Goal: Task Accomplishment & Management: Complete application form

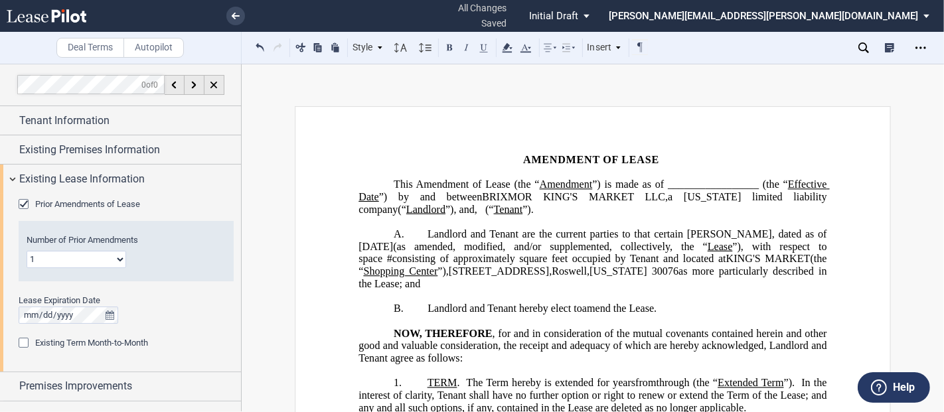
scroll to position [482, 0]
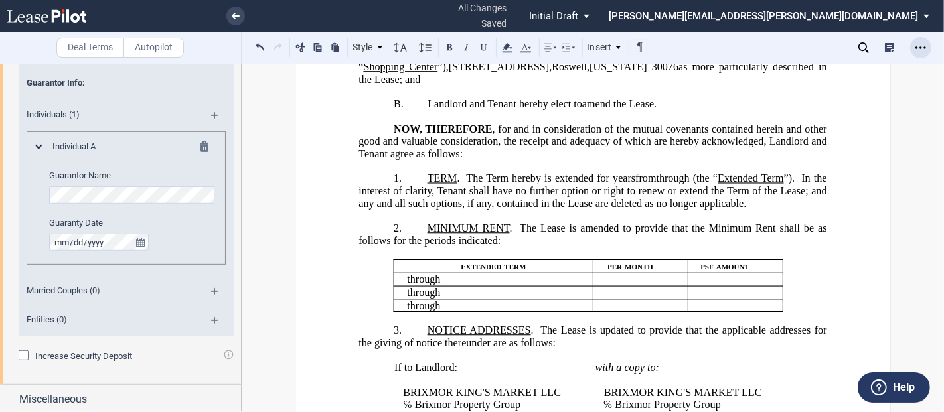
click at [918, 44] on icon "Open Lease options menu" at bounding box center [920, 47] width 11 height 11
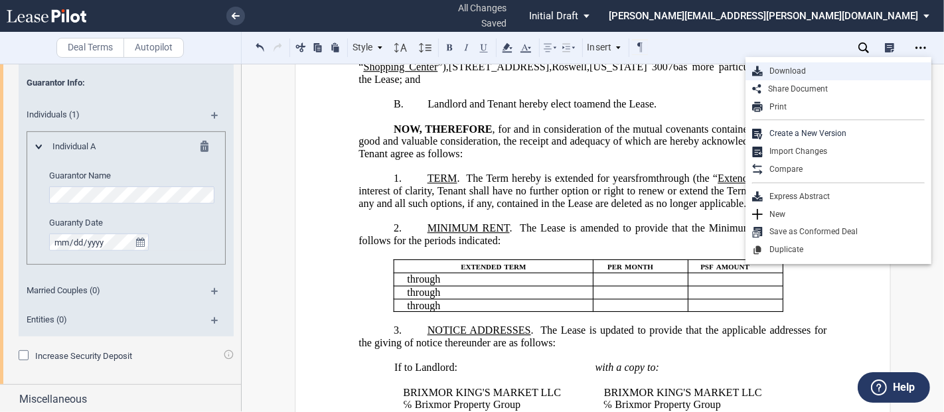
click at [817, 64] on div "Download" at bounding box center [838, 71] width 186 height 18
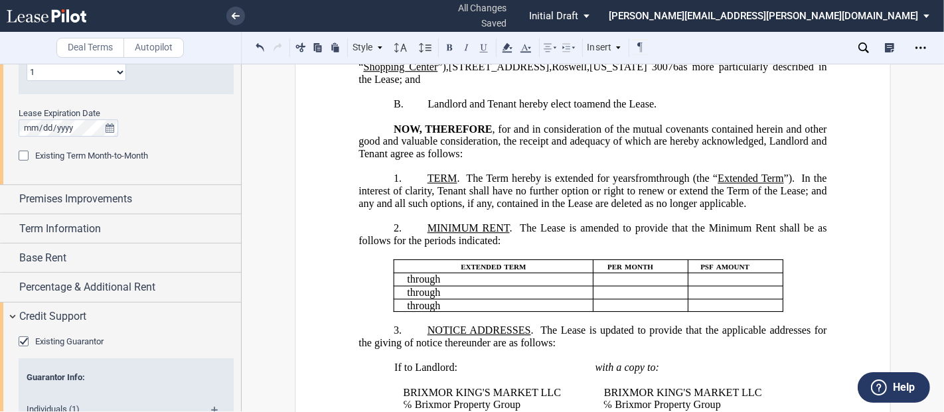
scroll to position [0, 0]
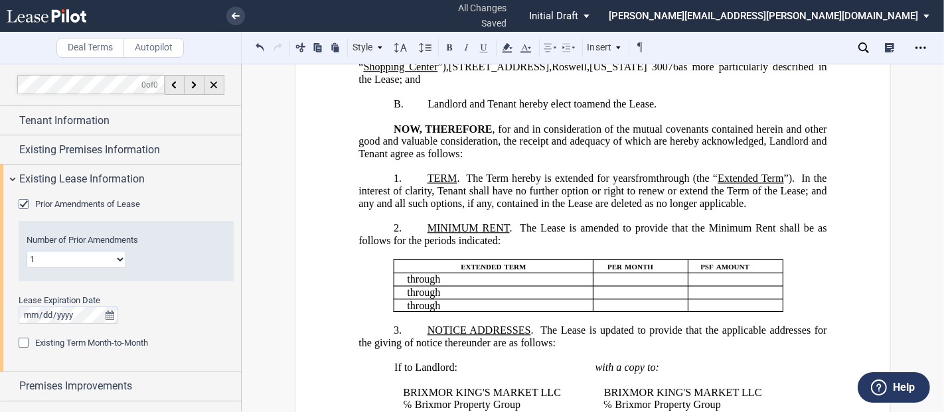
click at [42, 257] on select "1 2 3 4 5 6 7 8 9 10 11 12" at bounding box center [77, 259] width 100 height 17
drag, startPoint x: 175, startPoint y: 253, endPoint x: 145, endPoint y: 257, distance: 30.0
click at [175, 253] on div "Number of Prior Amendments 1 2 3 4 5 6 7 8 9 10 11 12" at bounding box center [126, 251] width 199 height 34
click at [111, 259] on select "1 2 3 4 5 6 7 8 9 10 11 12" at bounding box center [77, 259] width 100 height 17
click at [118, 259] on select "1 2 3 4 5 6 7 8 9 10 11 12" at bounding box center [77, 259] width 100 height 17
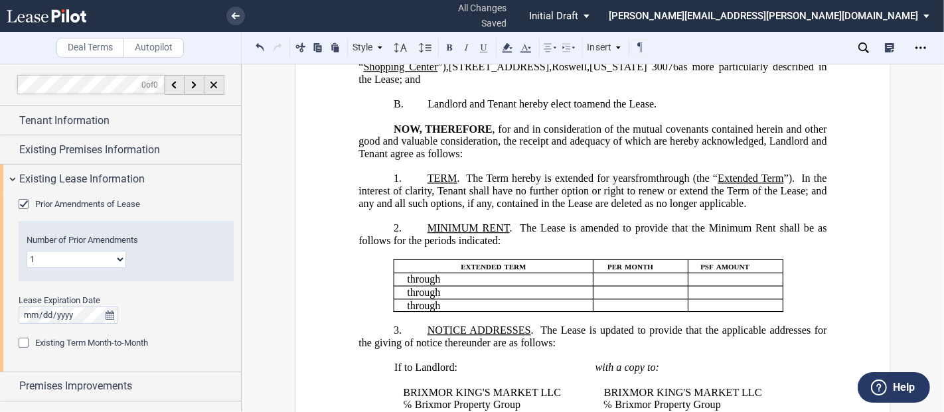
click at [41, 253] on select "1 2 3 4 5 6 7 8 9 10 11 12" at bounding box center [77, 259] width 100 height 17
click at [27, 251] on select "1 2 3 4 5 6 7 8 9 10 11 12" at bounding box center [77, 259] width 100 height 17
click at [102, 257] on select "1 2 3 4 5 6 7 8 9 10 11 12" at bounding box center [77, 259] width 100 height 17
click at [27, 251] on select "1 2 3 4 5 6 7 8 9 10 11 12" at bounding box center [77, 259] width 100 height 17
click at [21, 202] on div "Prior Amendments of Lease" at bounding box center [25, 205] width 13 height 13
